Goal: Task Accomplishment & Management: Manage account settings

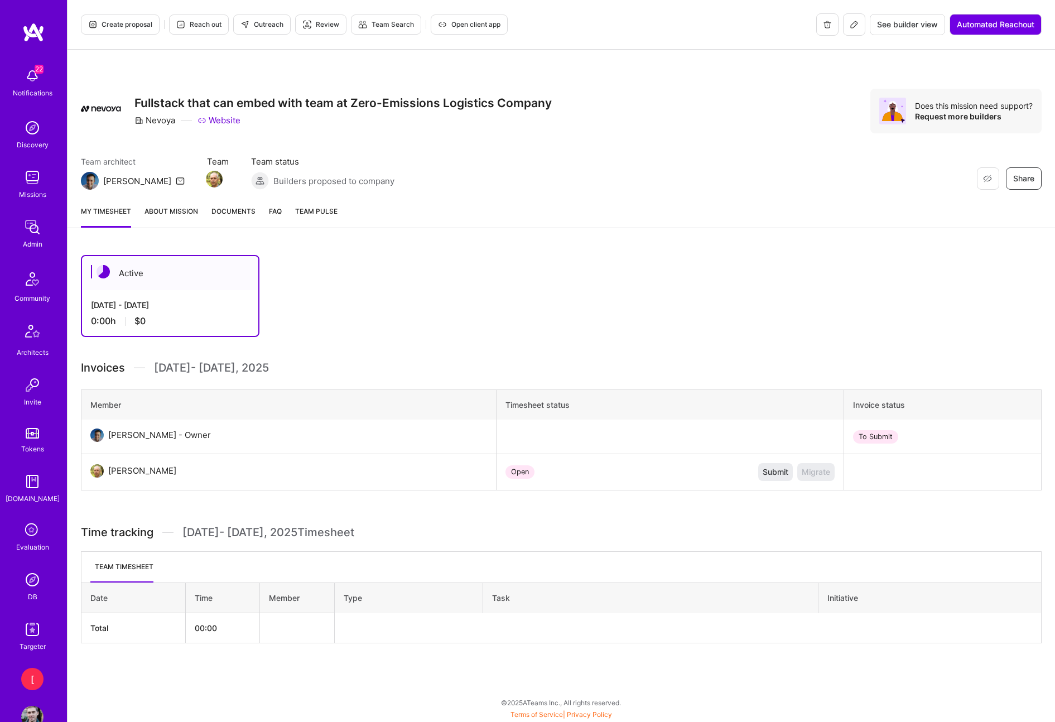
click at [854, 24] on icon at bounding box center [854, 24] width 7 height 7
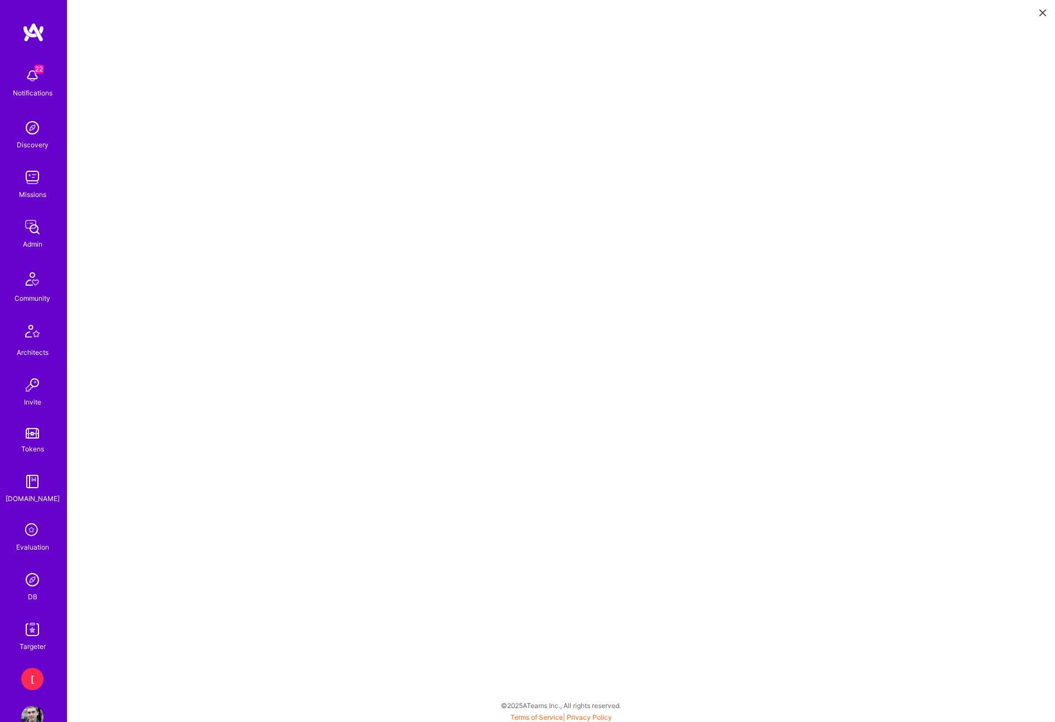
scroll to position [3, 0]
click at [1043, 13] on icon at bounding box center [1043, 12] width 7 height 7
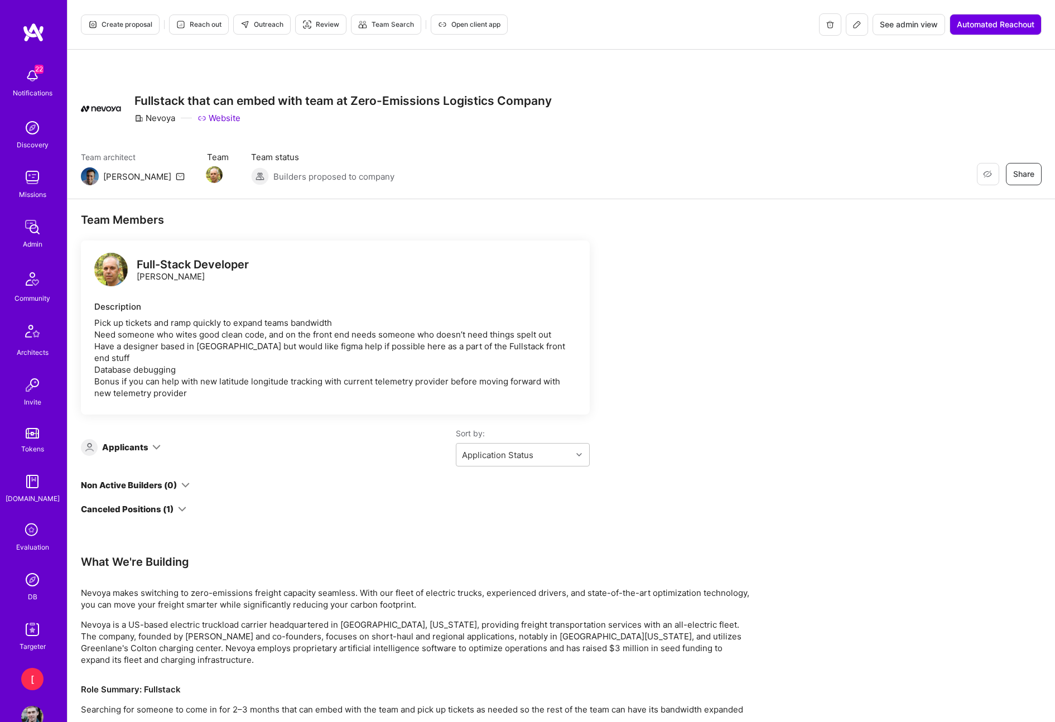
click at [914, 25] on span "See admin view" at bounding box center [909, 24] width 58 height 11
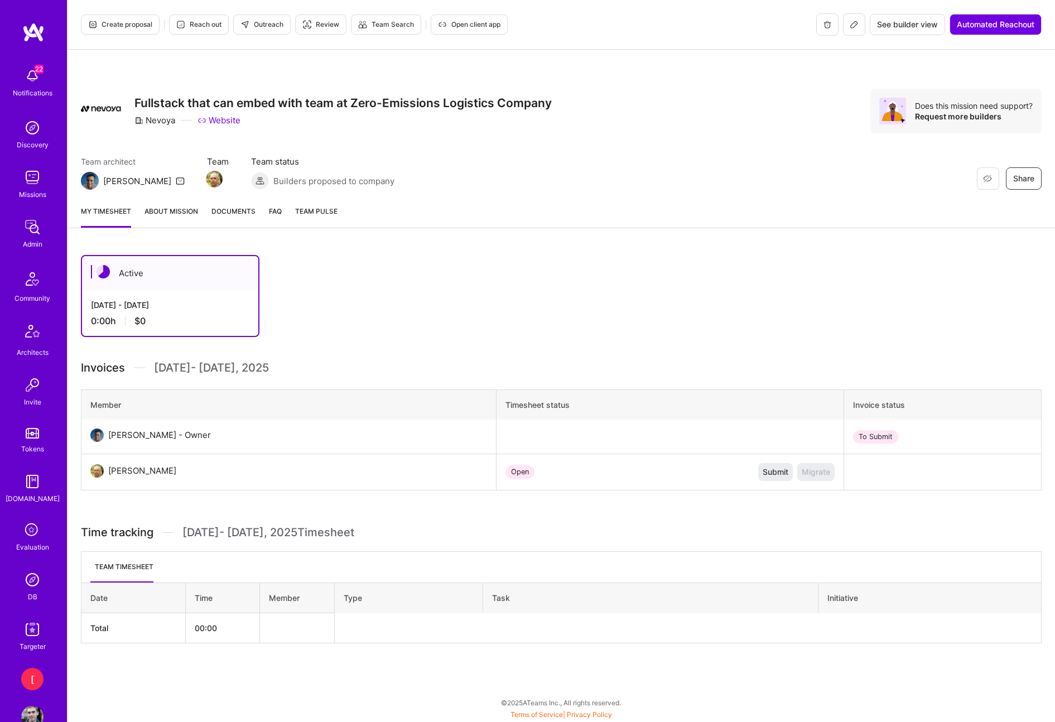
click at [641, 622] on table "Date Time Member Type Task Initiative Total 00:00" at bounding box center [561, 613] width 961 height 61
click at [206, 177] on img at bounding box center [214, 179] width 17 height 17
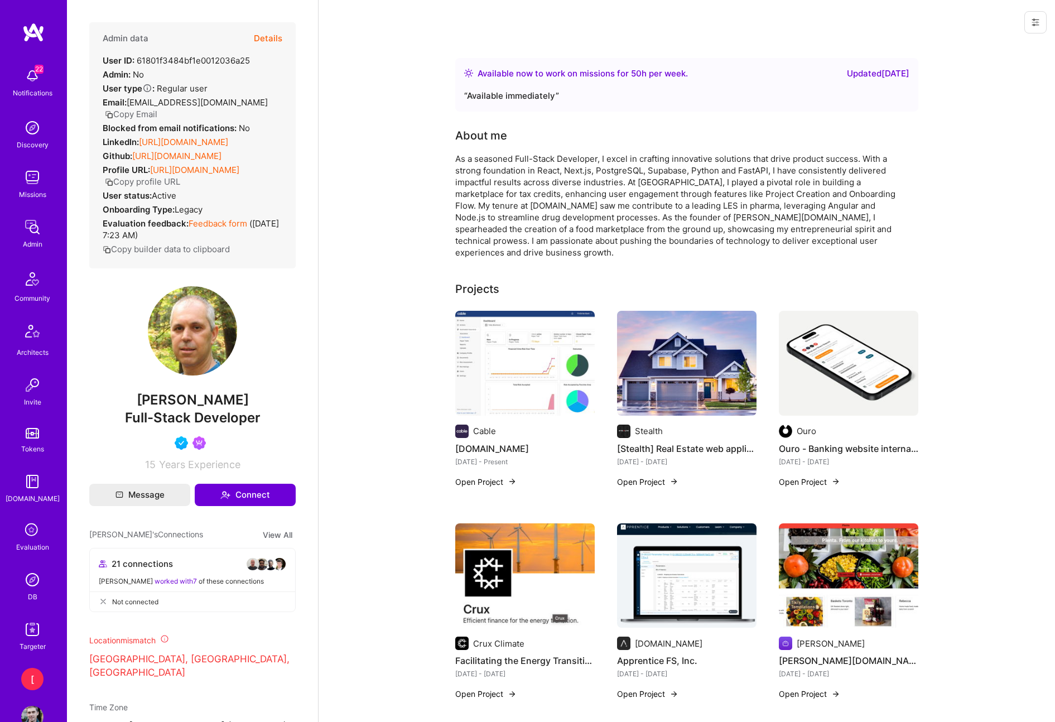
click at [1035, 25] on icon at bounding box center [1036, 22] width 7 height 7
click at [1003, 46] on button "Login as [PERSON_NAME]" at bounding box center [988, 47] width 118 height 28
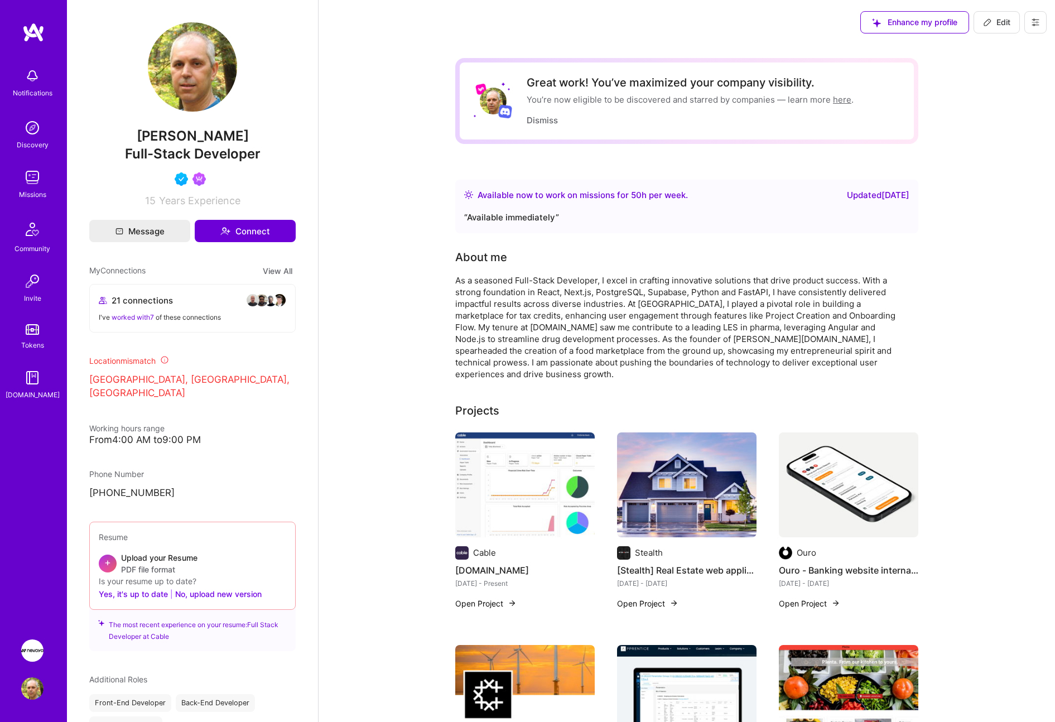
click at [37, 650] on img at bounding box center [32, 651] width 22 height 22
